Goal: Transaction & Acquisition: Subscribe to service/newsletter

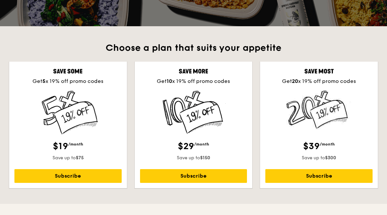
scroll to position [157, 0]
click at [31, 63] on div "Save some Get 5 x 19% off promo codes $19 /month Save up to $75 Subscribe" at bounding box center [68, 125] width 118 height 127
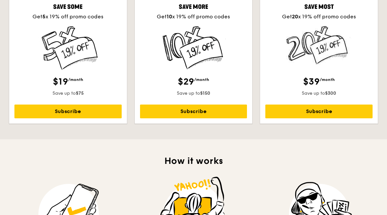
scroll to position [248, 0]
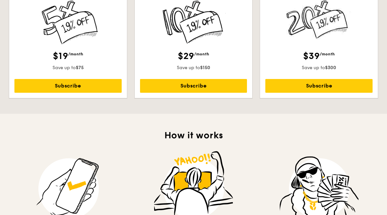
click at [33, 84] on link "Subscribe" at bounding box center [67, 86] width 107 height 14
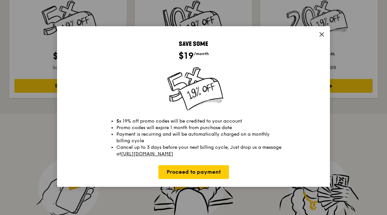
click at [320, 33] on icon at bounding box center [322, 34] width 4 height 4
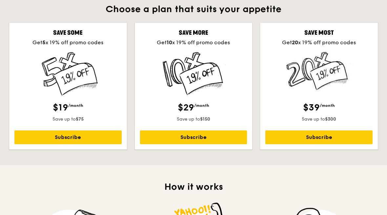
scroll to position [0, 0]
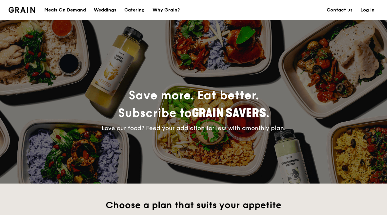
click at [73, 15] on div "Meals On Demand" at bounding box center [65, 10] width 42 height 20
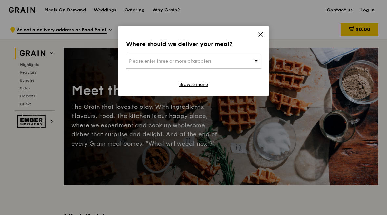
click at [250, 59] on div "Please enter three or more characters" at bounding box center [193, 61] width 135 height 15
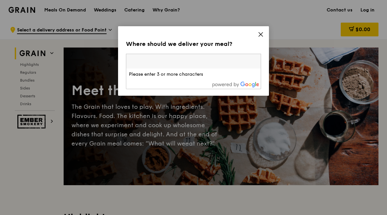
click at [261, 27] on div "Where should we deliver your meal? Please enter three or more characters Please…" at bounding box center [193, 61] width 151 height 70
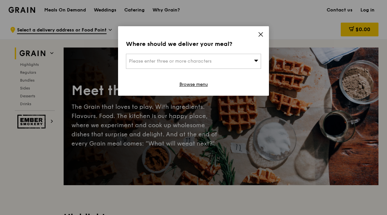
click at [260, 33] on icon at bounding box center [261, 34] width 6 height 6
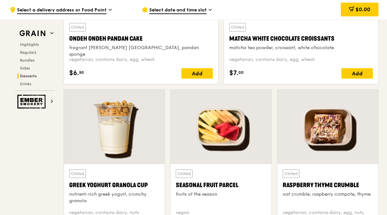
scroll to position [2019, 0]
